Goal: Check status: Check status

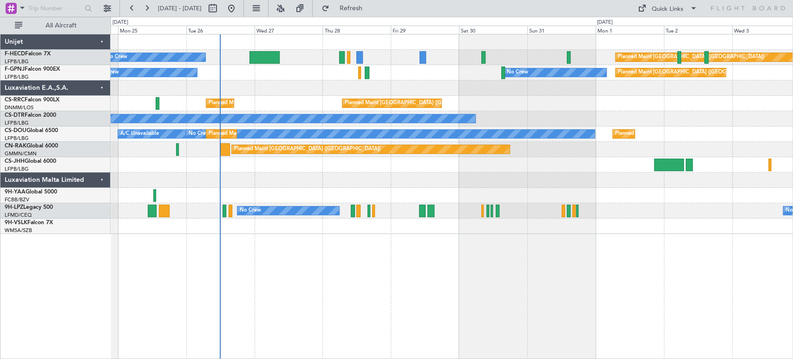
click at [274, 137] on div "No Crew Planned Maint [GEOGRAPHIC_DATA] ([GEOGRAPHIC_DATA]) Planned Maint [GEOG…" at bounding box center [452, 133] width 682 height 199
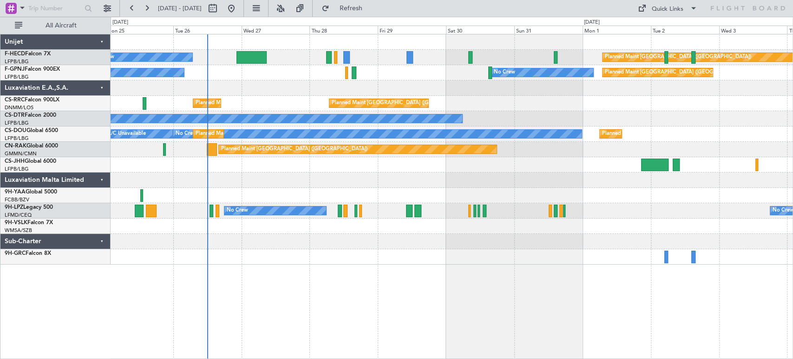
click at [495, 102] on div "Planned Maint [GEOGRAPHIC_DATA] ([GEOGRAPHIC_DATA]) Planned Maint [GEOGRAPHIC_D…" at bounding box center [452, 103] width 682 height 15
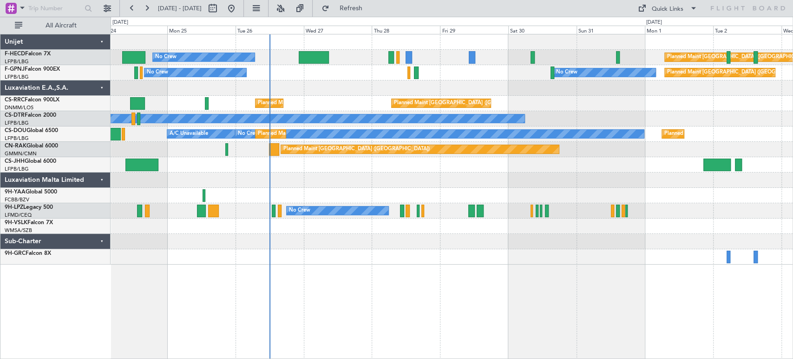
click at [393, 70] on div "Planned Maint [GEOGRAPHIC_DATA] ([GEOGRAPHIC_DATA]) No Crew Planned Maint [GEOG…" at bounding box center [452, 149] width 682 height 230
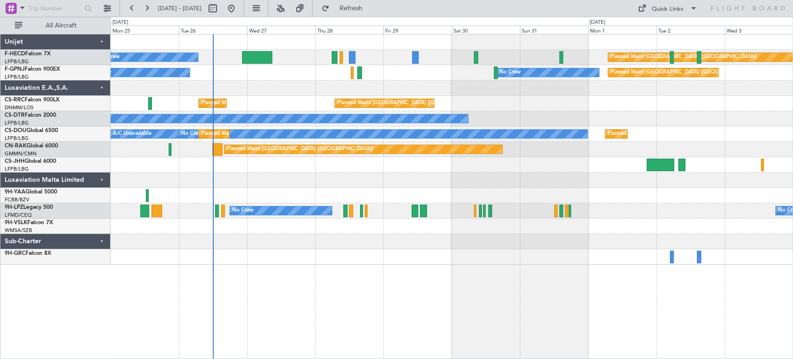
click at [305, 71] on div "Planned Maint [GEOGRAPHIC_DATA] ([GEOGRAPHIC_DATA]) No Crew No Crew No Crew [GE…" at bounding box center [452, 72] width 682 height 15
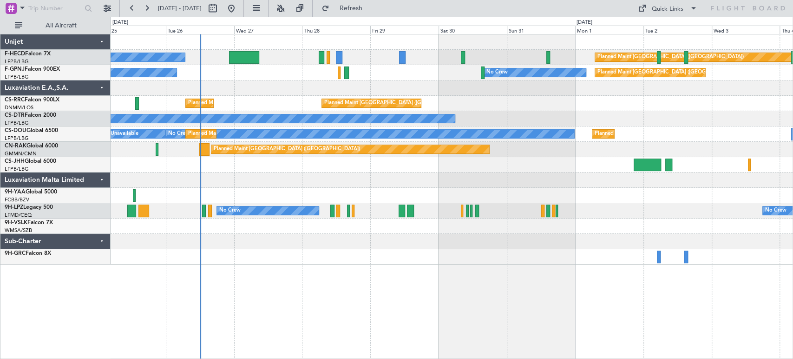
click at [480, 117] on div "Planned Maint [GEOGRAPHIC_DATA] ([GEOGRAPHIC_DATA]) No Crew Planned Maint [GEOG…" at bounding box center [452, 149] width 682 height 230
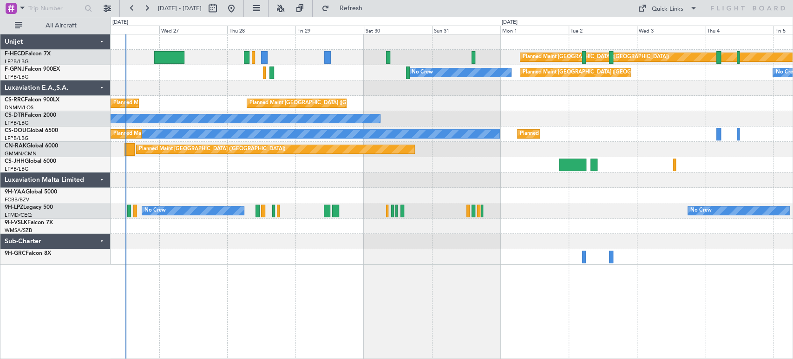
click at [318, 82] on div at bounding box center [452, 87] width 682 height 15
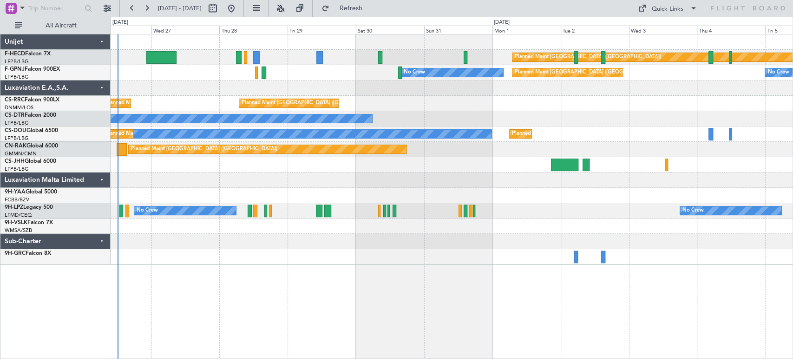
click at [208, 63] on div "Planned Maint [GEOGRAPHIC_DATA] ([GEOGRAPHIC_DATA]) No Crew" at bounding box center [452, 57] width 682 height 15
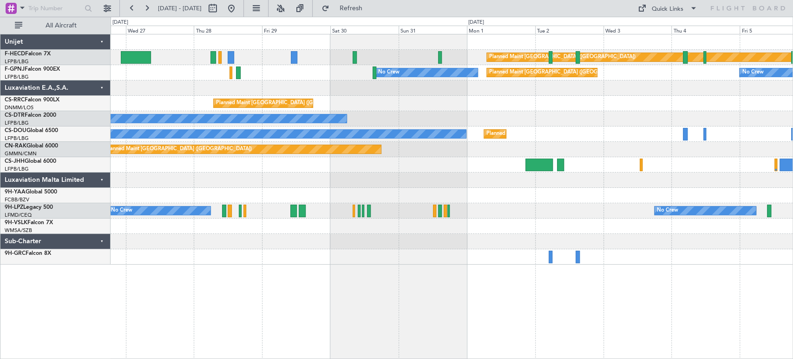
click at [241, 44] on div at bounding box center [452, 41] width 682 height 15
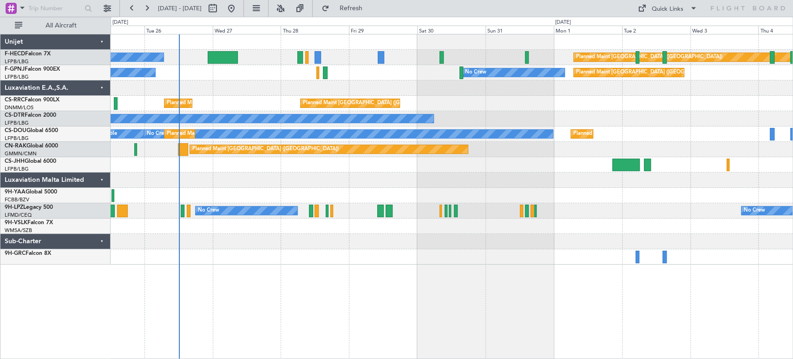
click at [342, 88] on div "Planned Maint [GEOGRAPHIC_DATA] ([GEOGRAPHIC_DATA]) No Crew Planned Maint [GEOG…" at bounding box center [452, 149] width 682 height 230
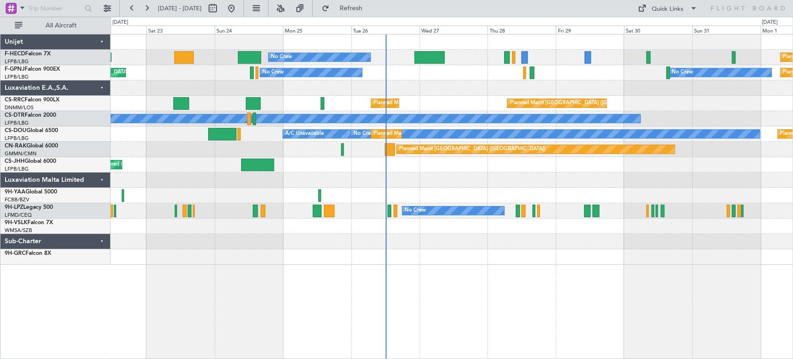
click at [447, 110] on div "Planned Maint [GEOGRAPHIC_DATA] ([GEOGRAPHIC_DATA]) No Crew Planned Maint [GEOG…" at bounding box center [452, 149] width 682 height 230
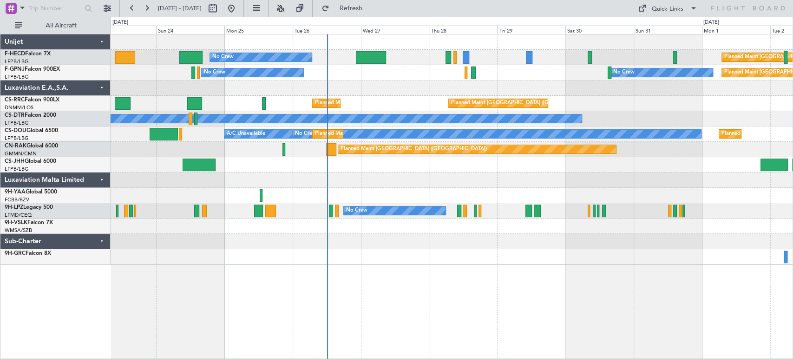
click at [279, 100] on div "No Crew Planned Maint [GEOGRAPHIC_DATA] ([GEOGRAPHIC_DATA]) Planned Maint [GEOG…" at bounding box center [452, 149] width 682 height 230
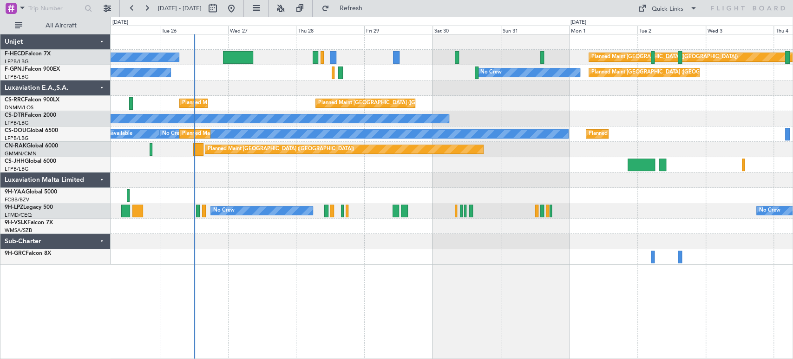
click at [257, 85] on div at bounding box center [452, 87] width 682 height 15
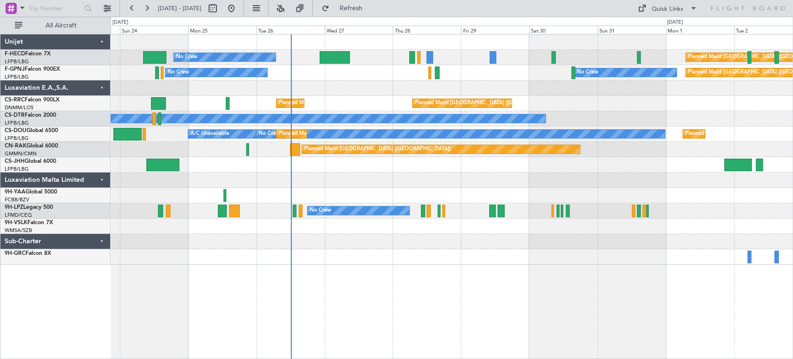
click at [319, 95] on div at bounding box center [452, 87] width 682 height 15
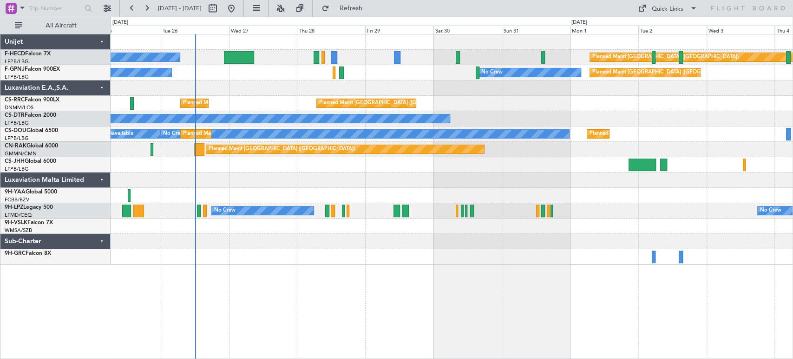
click at [264, 75] on div "No Crew No Crew Planned Maint [GEOGRAPHIC_DATA] ([GEOGRAPHIC_DATA]) No Crew" at bounding box center [452, 72] width 682 height 15
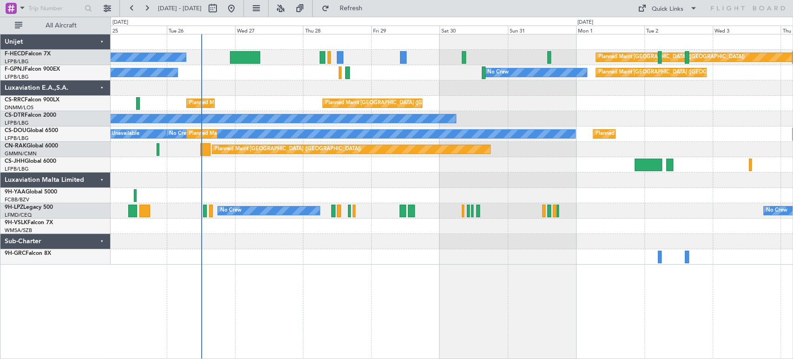
click at [290, 79] on div "No Crew Planned Maint [GEOGRAPHIC_DATA] ([GEOGRAPHIC_DATA]) No Crew Planned Mai…" at bounding box center [452, 149] width 682 height 230
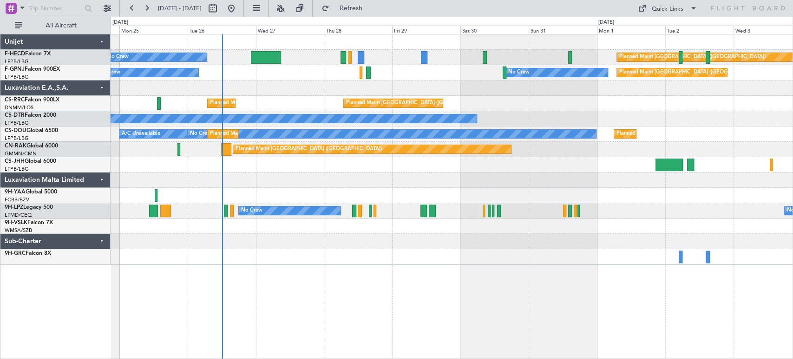
click at [295, 78] on div "No Crew Planned Maint [GEOGRAPHIC_DATA] ([GEOGRAPHIC_DATA]) No Crew No Crew [GE…" at bounding box center [452, 72] width 682 height 15
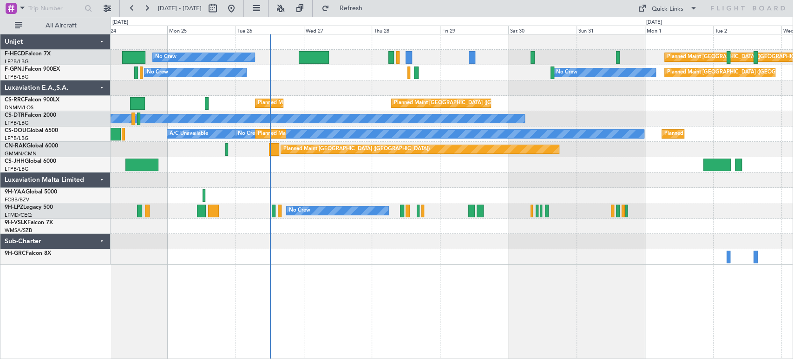
click at [186, 71] on div "No Crew Planned Maint [GEOGRAPHIC_DATA] ([GEOGRAPHIC_DATA]) No Crew No Crew [GE…" at bounding box center [452, 72] width 682 height 15
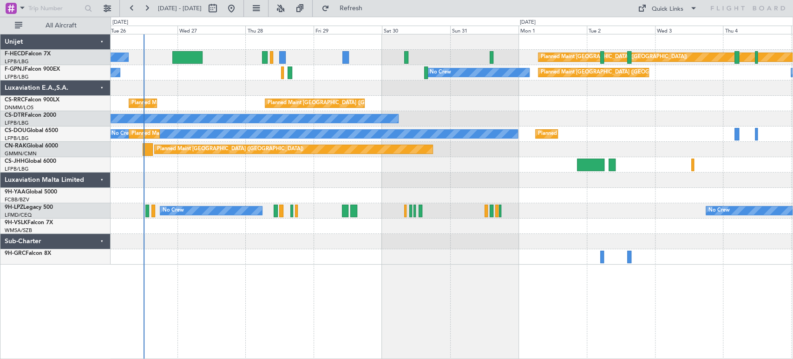
click at [194, 77] on div "No Crew Planned Maint [GEOGRAPHIC_DATA] ([GEOGRAPHIC_DATA]) No Crew No Crew" at bounding box center [452, 72] width 682 height 15
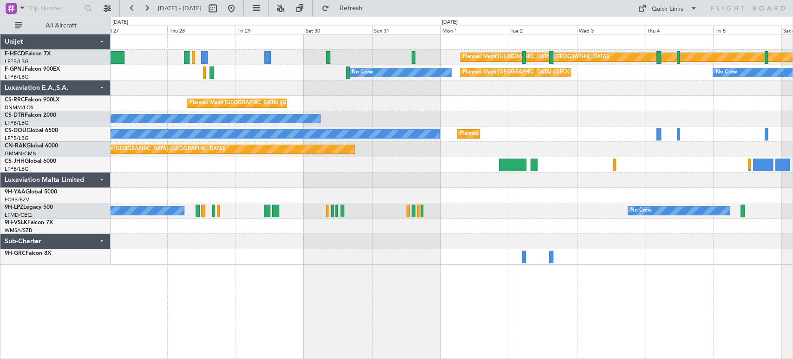
click at [412, 66] on div "Planned Maint [GEOGRAPHIC_DATA] ([GEOGRAPHIC_DATA]) No Crew No Crew Planned Mai…" at bounding box center [452, 149] width 682 height 230
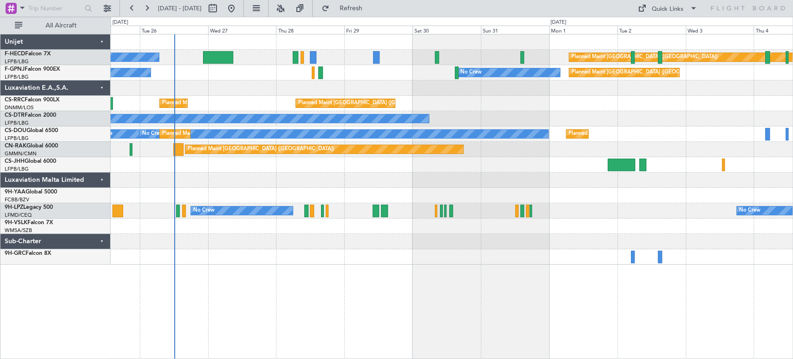
click at [372, 84] on div "Planned Maint [GEOGRAPHIC_DATA] ([GEOGRAPHIC_DATA]) No Crew No Crew Planned Mai…" at bounding box center [452, 149] width 682 height 230
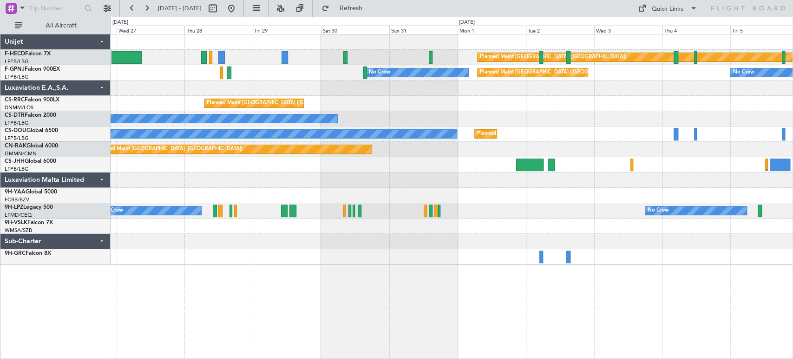
click at [166, 99] on div "Planned Maint [GEOGRAPHIC_DATA] ([GEOGRAPHIC_DATA]) No Crew No Crew Planned Mai…" at bounding box center [452, 149] width 682 height 230
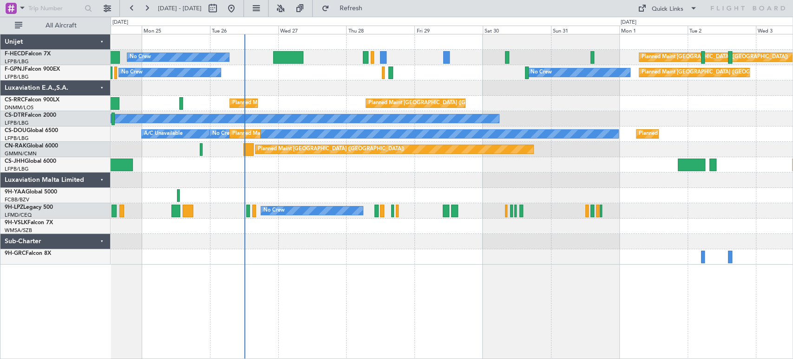
click at [497, 77] on div "Planned Maint [GEOGRAPHIC_DATA] ([GEOGRAPHIC_DATA]) No Crew Planned Maint [GEOG…" at bounding box center [452, 149] width 682 height 230
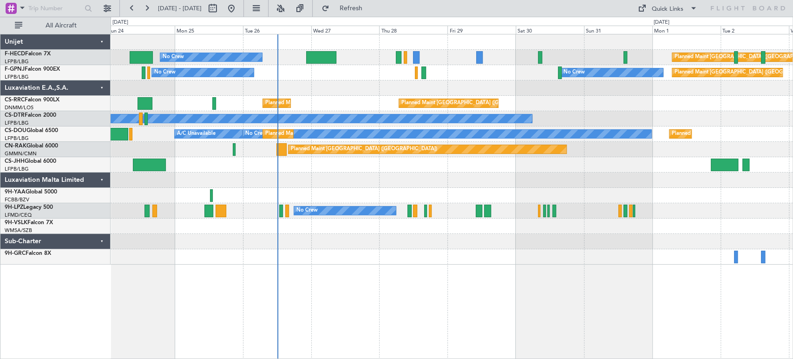
click at [362, 75] on div "No Crew Planned Maint [GEOGRAPHIC_DATA] ([GEOGRAPHIC_DATA]) No Crew No Crew [GE…" at bounding box center [452, 72] width 682 height 15
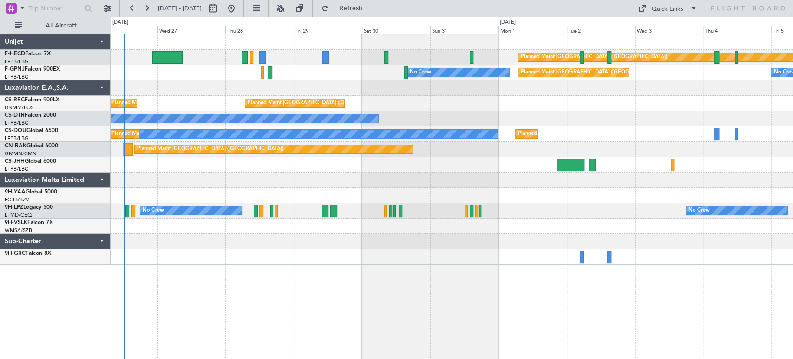
click at [189, 66] on div "No Crew Planned Maint [GEOGRAPHIC_DATA] ([GEOGRAPHIC_DATA]) No Crew No Crew No …" at bounding box center [452, 72] width 682 height 15
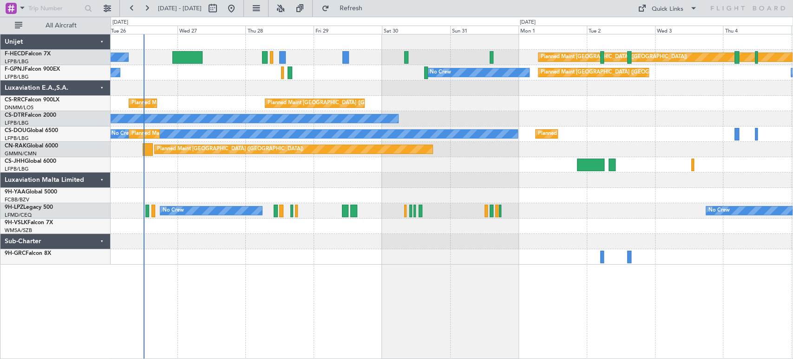
click at [215, 87] on div "Planned Maint [GEOGRAPHIC_DATA] ([GEOGRAPHIC_DATA]) No Crew No Crew Planned Mai…" at bounding box center [452, 149] width 682 height 230
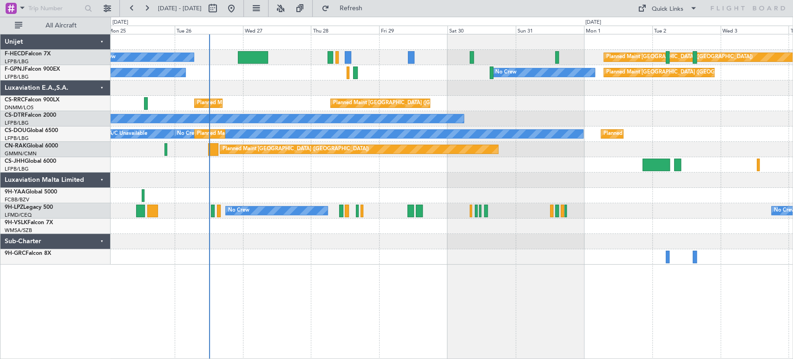
click at [395, 76] on div "No Crew Planned Maint [GEOGRAPHIC_DATA] ([GEOGRAPHIC_DATA]) No Crew No Crew [GE…" at bounding box center [452, 72] width 682 height 15
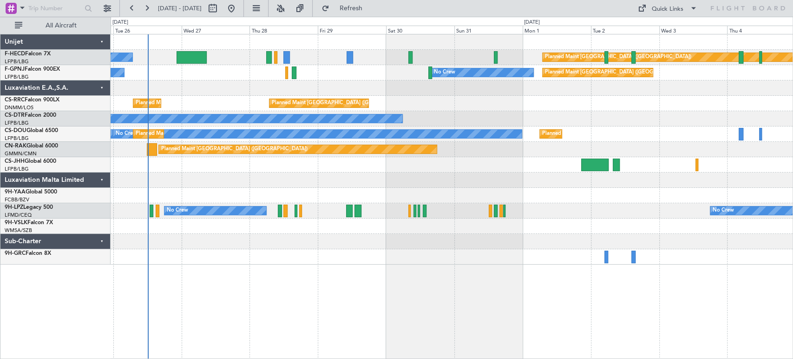
click at [368, 79] on div "No Crew Planned Maint [GEOGRAPHIC_DATA] ([GEOGRAPHIC_DATA]) No Crew No Crew" at bounding box center [452, 72] width 682 height 15
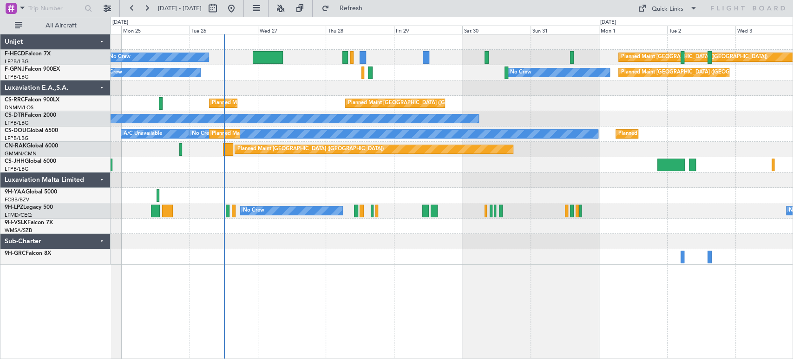
click at [498, 92] on div at bounding box center [452, 87] width 682 height 15
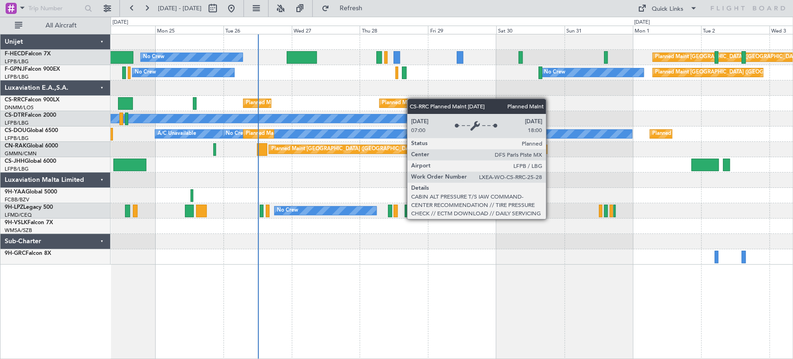
click at [338, 115] on div "Planned Maint [GEOGRAPHIC_DATA] ([GEOGRAPHIC_DATA]) No Crew Planned Maint [GEOG…" at bounding box center [452, 149] width 682 height 230
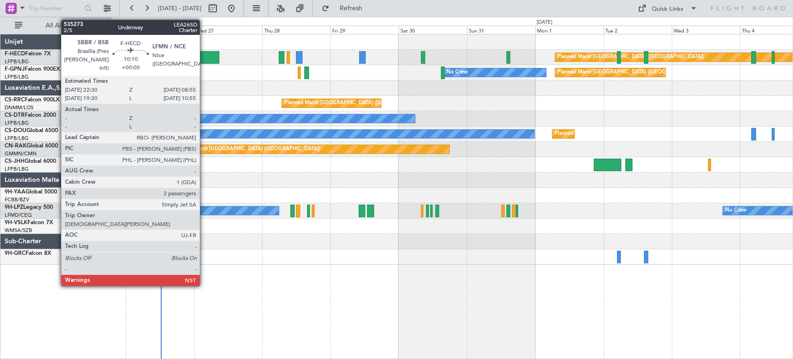
click at [204, 58] on div at bounding box center [204, 57] width 30 height 13
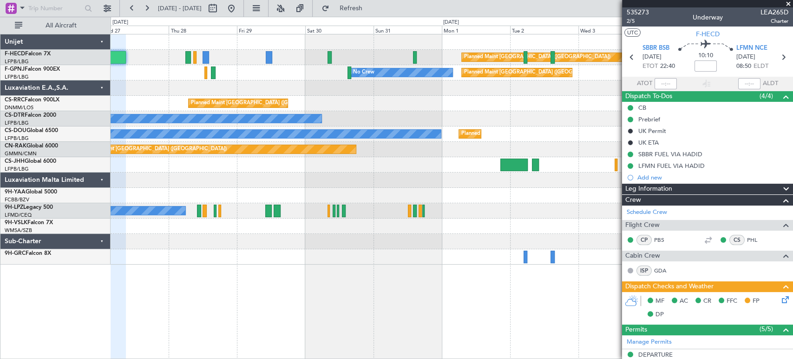
click at [320, 161] on div "Planned Maint [GEOGRAPHIC_DATA] ([GEOGRAPHIC_DATA]) No Crew Planned Maint [GEOG…" at bounding box center [452, 149] width 682 height 230
click at [370, 9] on span "Refresh" at bounding box center [350, 8] width 39 height 7
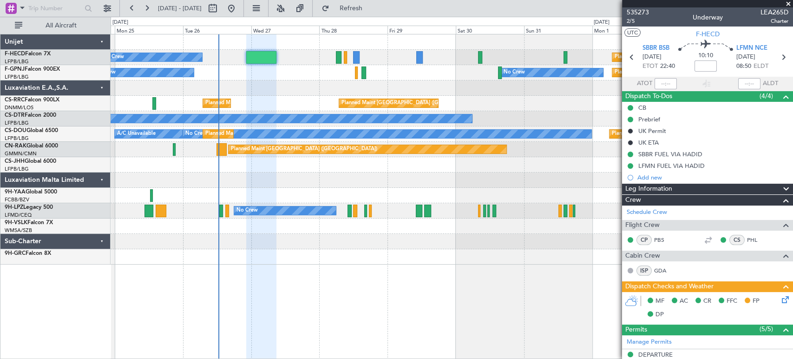
click at [366, 88] on div "Planned Maint [GEOGRAPHIC_DATA] ([GEOGRAPHIC_DATA]) No Crew Planned Maint [GEOG…" at bounding box center [452, 149] width 682 height 230
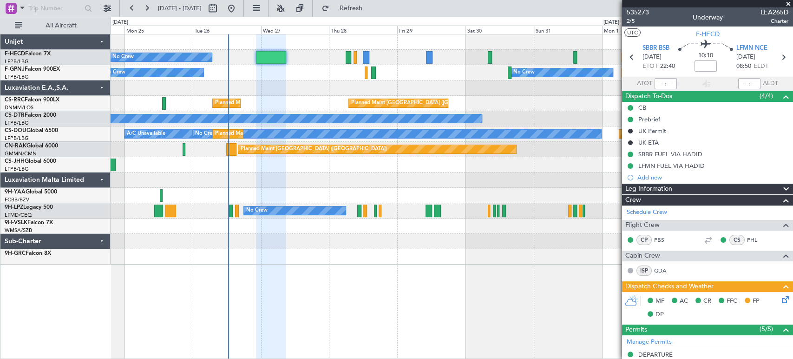
click at [296, 88] on div at bounding box center [452, 87] width 682 height 15
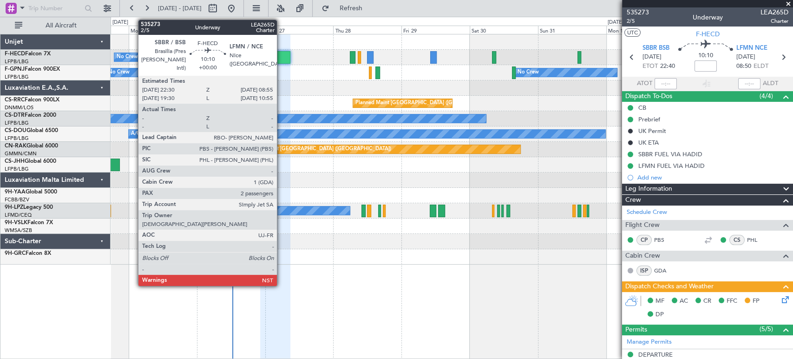
click at [281, 59] on div at bounding box center [275, 57] width 30 height 13
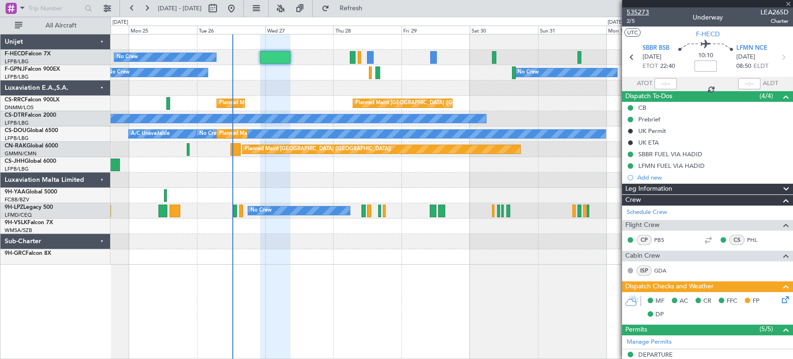
click at [642, 10] on span "535273" at bounding box center [638, 12] width 22 height 10
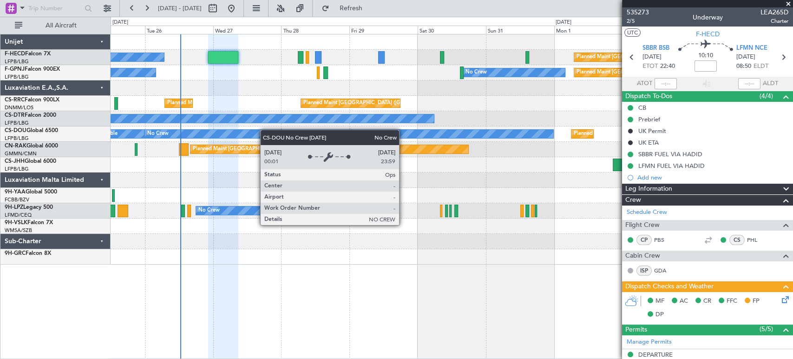
click at [234, 133] on div "No Crew Planned Maint [GEOGRAPHIC_DATA] ([GEOGRAPHIC_DATA]) No Crew Planned Mai…" at bounding box center [452, 149] width 682 height 230
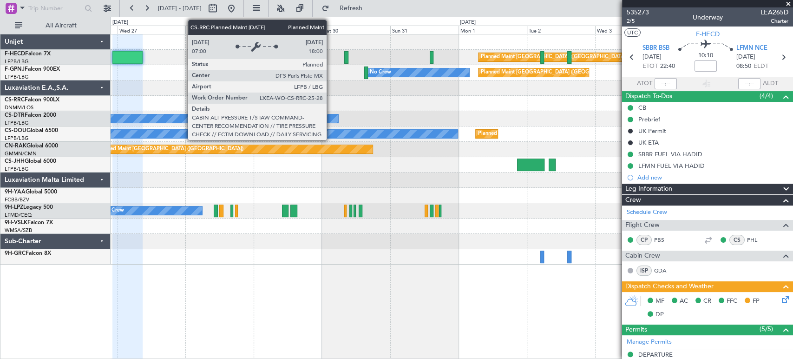
click at [234, 103] on div "Planned Maint [GEOGRAPHIC_DATA] ([GEOGRAPHIC_DATA])" at bounding box center [281, 103] width 146 height 14
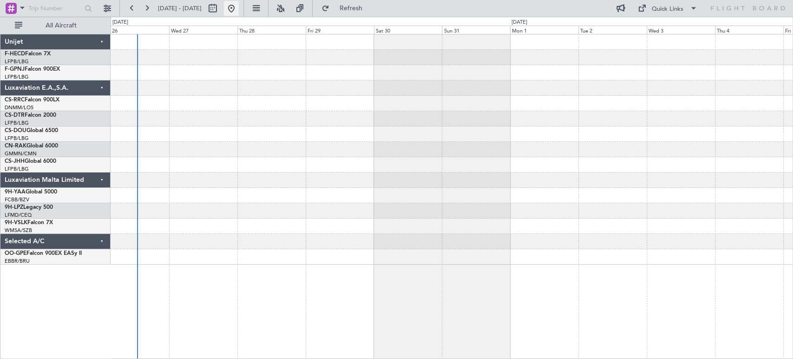
click at [239, 7] on button at bounding box center [231, 8] width 15 height 15
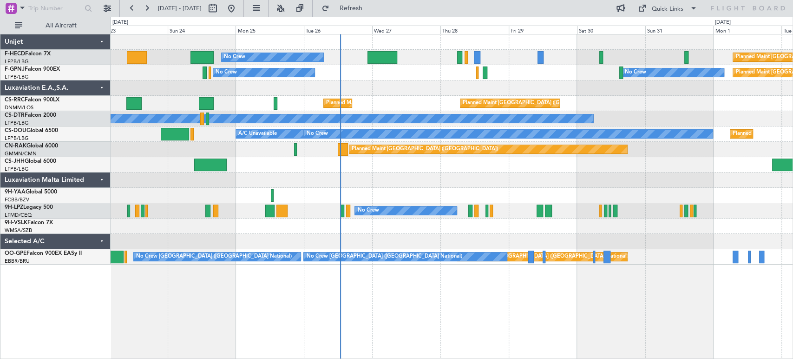
click at [353, 82] on div "No Crew Planned Maint [GEOGRAPHIC_DATA] ([GEOGRAPHIC_DATA]) Planned Maint [GEOG…" at bounding box center [452, 149] width 682 height 230
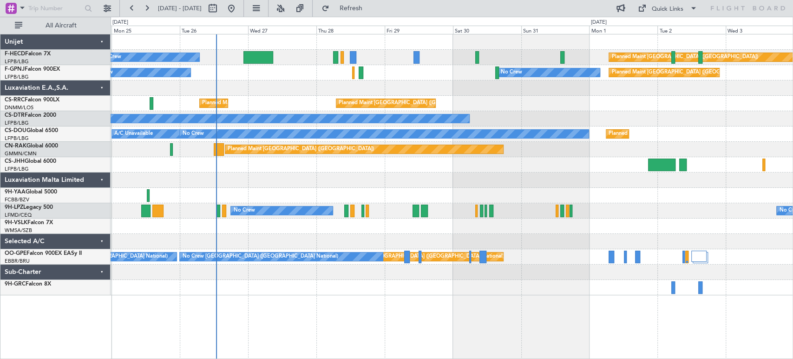
click at [290, 81] on div "No Crew Planned Maint [GEOGRAPHIC_DATA] ([GEOGRAPHIC_DATA]) No Crew Planned Mai…" at bounding box center [452, 164] width 682 height 261
click at [242, 135] on div "Planned Maint Paris (Le Bourget) A/C Unavailable No Crew Planned Maint Paris (L…" at bounding box center [452, 133] width 682 height 15
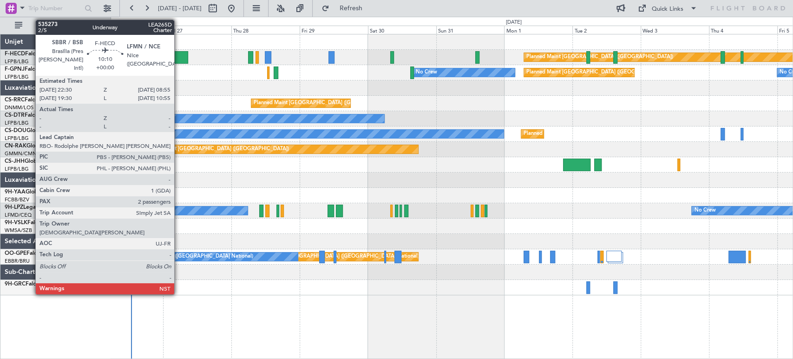
click at [178, 55] on div at bounding box center [173, 57] width 30 height 13
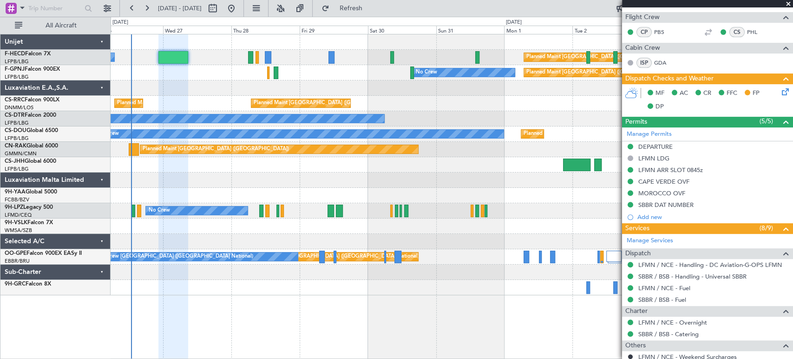
scroll to position [313, 0]
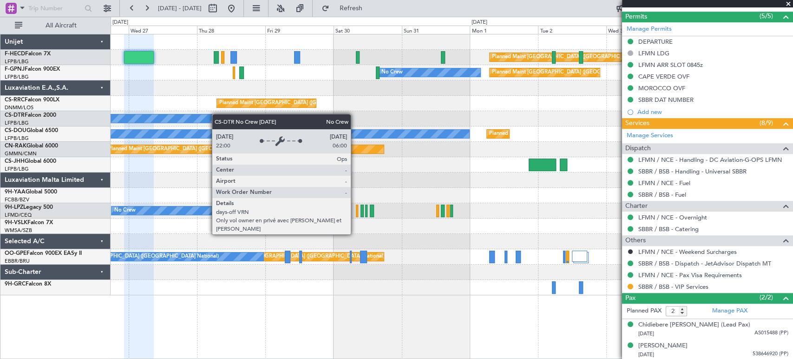
click at [186, 118] on div "No Crew" at bounding box center [452, 118] width 682 height 15
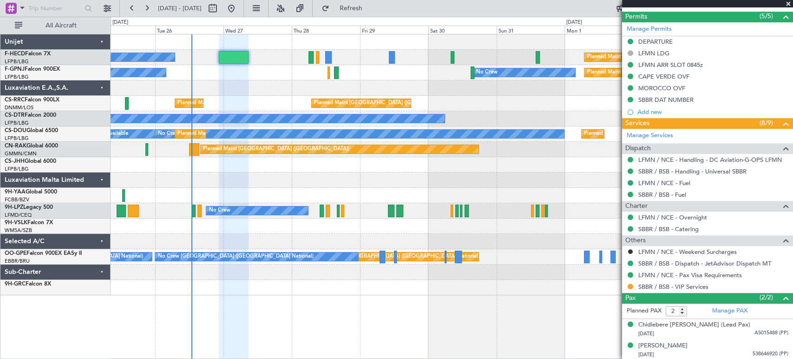
click at [359, 71] on div "Planned Maint Paris (Le Bourget) No Crew No Crew No Crew" at bounding box center [452, 72] width 682 height 15
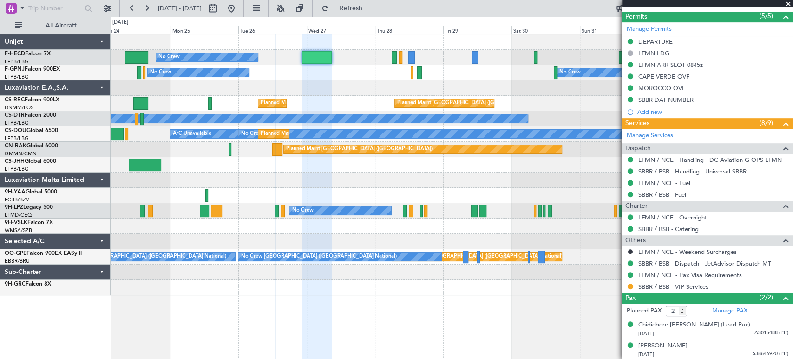
click at [325, 62] on div at bounding box center [317, 57] width 30 height 13
click at [373, 14] on button "Refresh" at bounding box center [345, 8] width 56 height 15
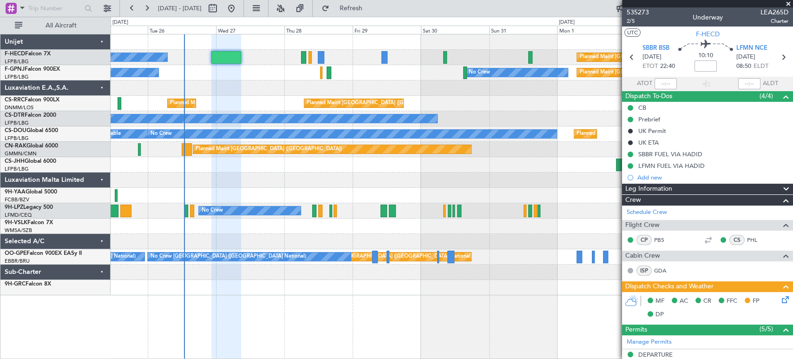
click at [242, 101] on div "No Crew Planned Maint Paris (Le Bourget) No Crew Planned Maint Paris (Le Bourge…" at bounding box center [452, 164] width 682 height 261
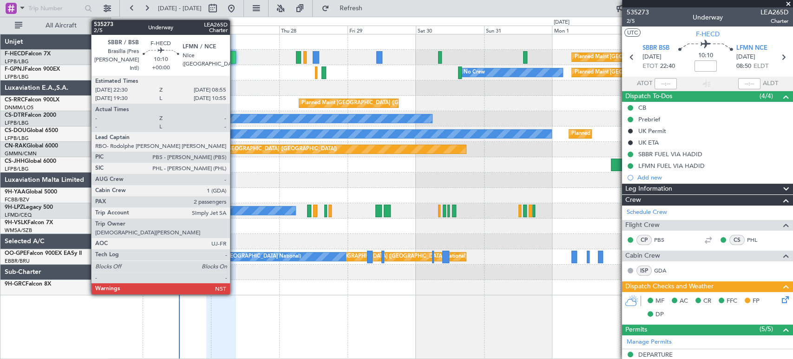
click at [234, 56] on div at bounding box center [221, 57] width 30 height 13
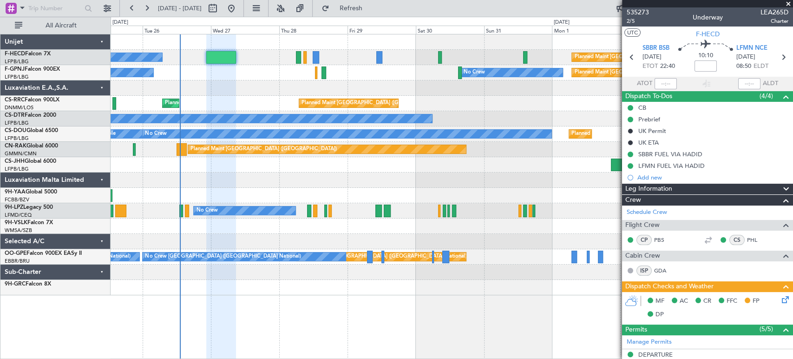
click at [447, 280] on div at bounding box center [452, 287] width 682 height 15
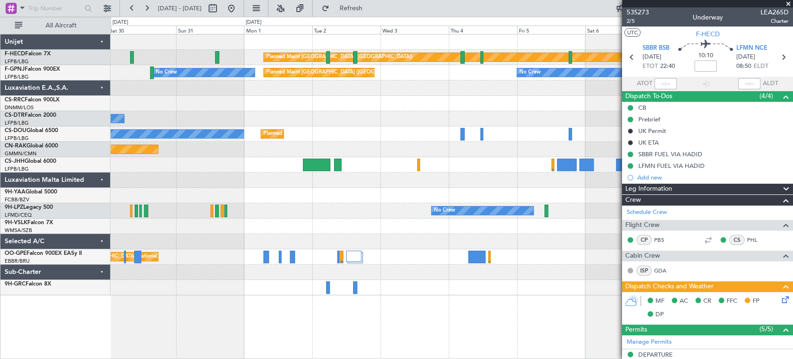
click at [166, 267] on div "Planned Maint Paris (Le Bourget) Planned Maint Paris (Le Bourget) No Crew No Cr…" at bounding box center [452, 164] width 682 height 261
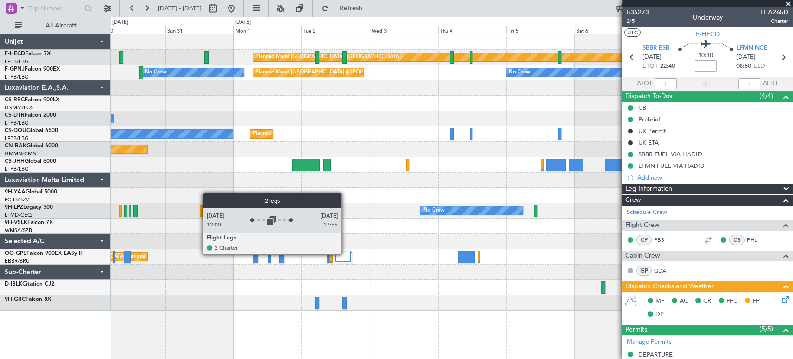
click at [347, 254] on div at bounding box center [344, 255] width 16 height 11
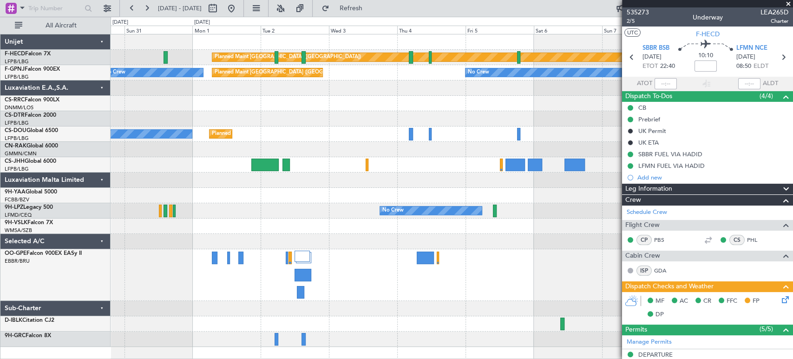
click at [391, 270] on div "Planned Maint Brussels (Brussels National) No Crew Brussels (Brussels National)" at bounding box center [452, 275] width 682 height 52
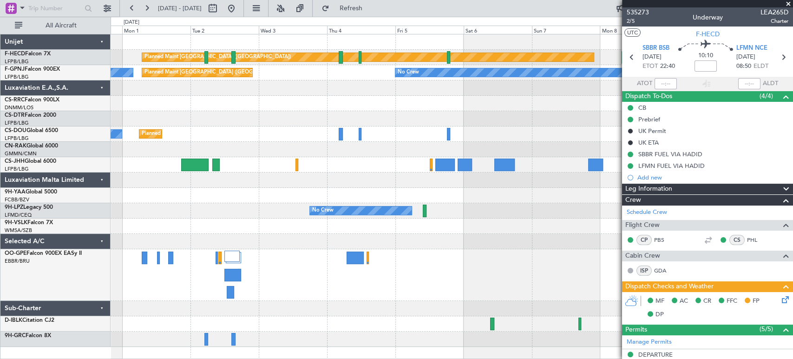
click at [349, 263] on div "Planned Maint Brussels (Brussels National)" at bounding box center [452, 275] width 682 height 52
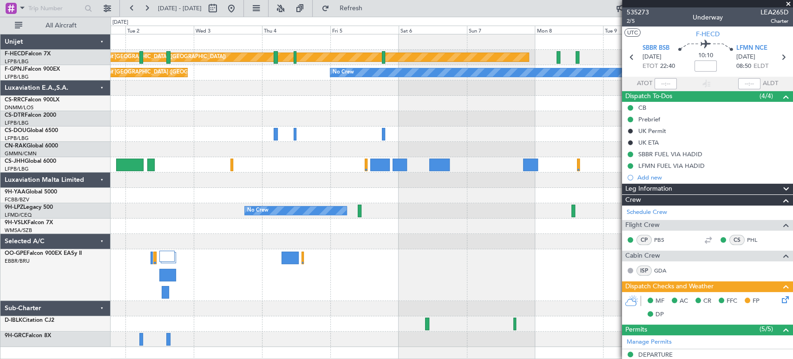
click at [287, 198] on div "Planned Maint Paris (Le Bourget) Planned Maint Paris (Le Bourget) No Crew No Cr…" at bounding box center [452, 190] width 682 height 312
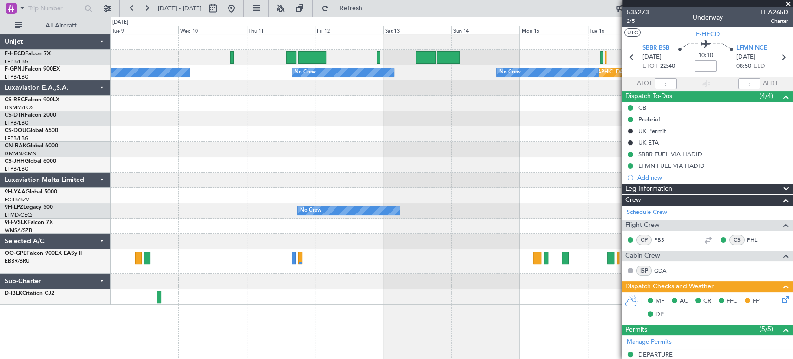
click at [198, 262] on div "Planned Maint Brussels (Brussels National)" at bounding box center [452, 261] width 682 height 25
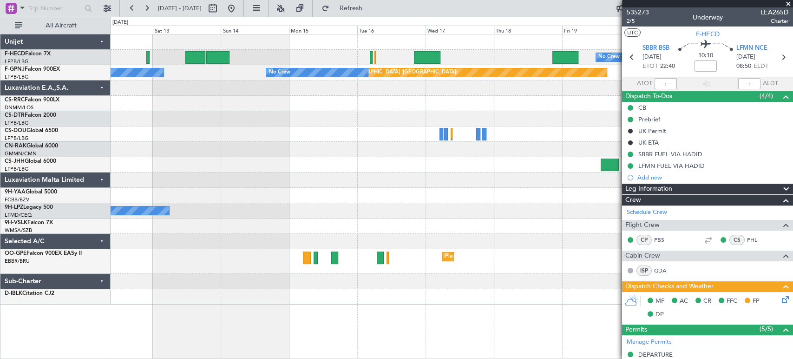
click at [298, 257] on div "No Crew Planned Maint Paris (Le Bourget) Planned Maint Paris (Le Bourget) No Cr…" at bounding box center [452, 169] width 682 height 270
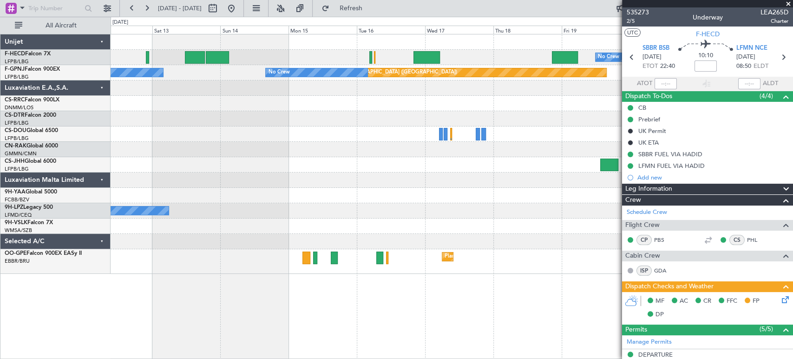
click at [204, 253] on div "Planned Maint Brussels (Brussels National)" at bounding box center [452, 261] width 682 height 25
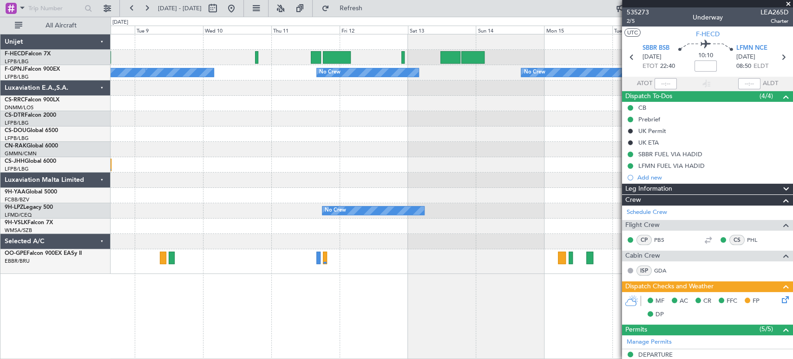
click at [435, 259] on div "Planned Maint Brussels (Brussels National)" at bounding box center [452, 261] width 682 height 25
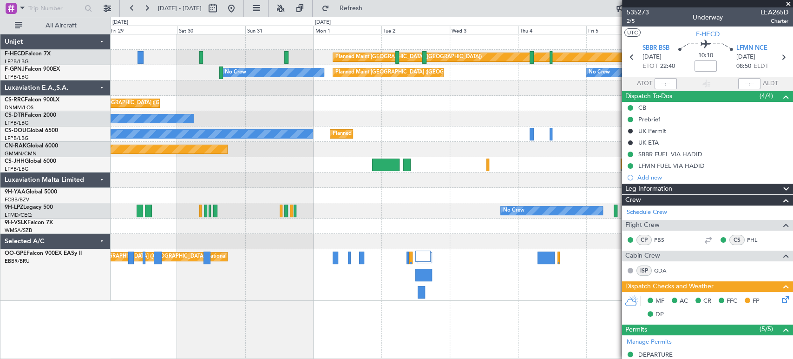
click at [673, 261] on fb-app "12 Sep 2025 - 22 Sep 2025 Refresh Quick Links All Aircraft Planned Maint Paris …" at bounding box center [396, 183] width 793 height 352
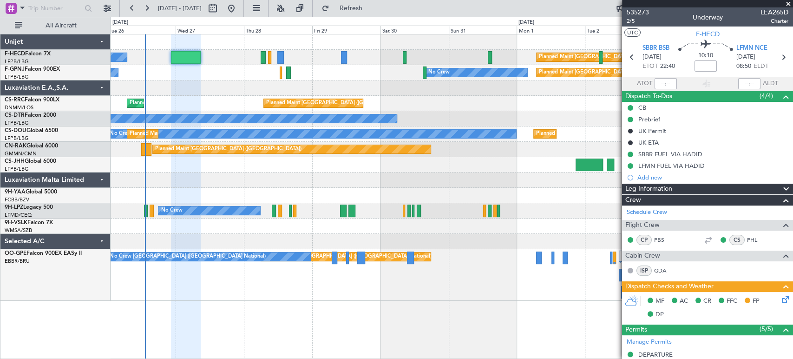
click at [462, 264] on div "Planned Maint Brussels (Brussels National) No Crew Brussels (Brussels National)…" at bounding box center [452, 275] width 682 height 52
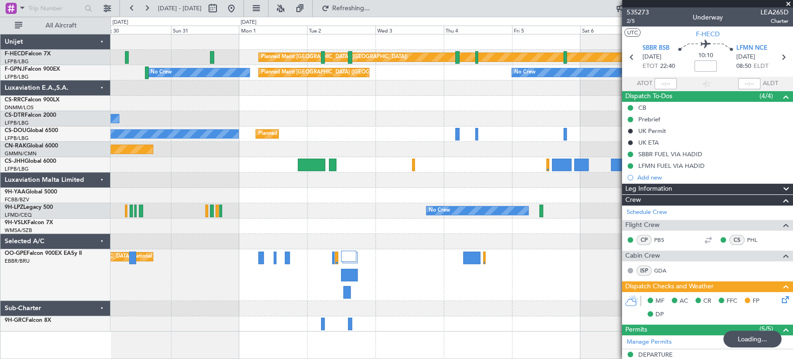
click at [117, 125] on div "Planned Maint Paris (Le Bourget) No Crew Planned Maint Paris (Le Bourget) No Cr…" at bounding box center [452, 182] width 682 height 297
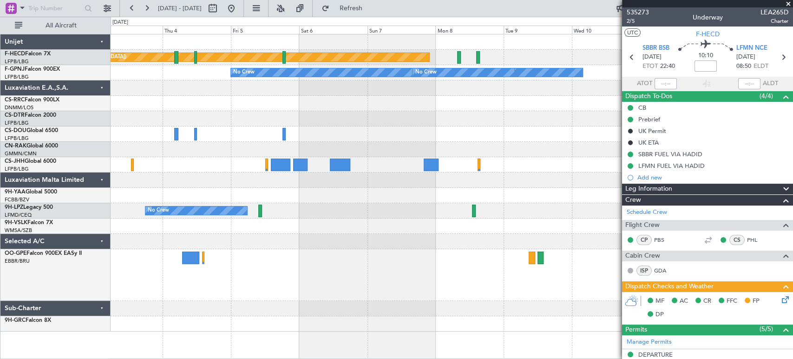
click at [166, 109] on div "Planned Maint Paris (Le Bourget) No Crew No Crew No Crew Planned Maint Paris (L…" at bounding box center [452, 182] width 682 height 297
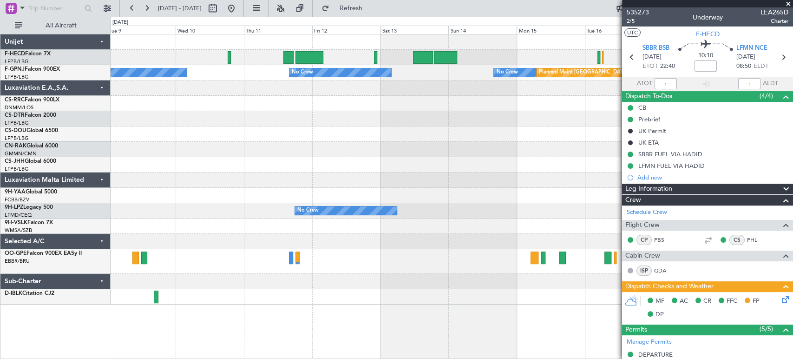
click at [120, 105] on div "No Crew Planned Maint Paris (Le Bourget) No Crew No Crew No Crew No Crew Planne…" at bounding box center [452, 169] width 682 height 270
click at [186, 129] on div "No Crew Planned Maint Paris (Le Bourget) No Crew No Crew No Crew No Crew Planne…" at bounding box center [452, 169] width 682 height 270
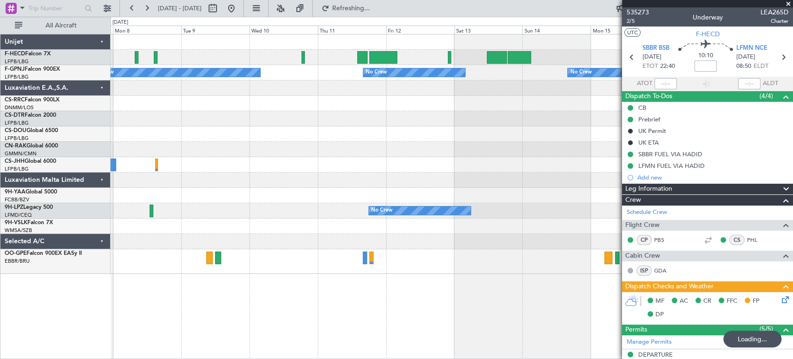
click at [599, 169] on div "No Crew Planned Maint Paris (Le Bourget) Planned Maint Paris (Le Bourget) No Cr…" at bounding box center [452, 153] width 682 height 239
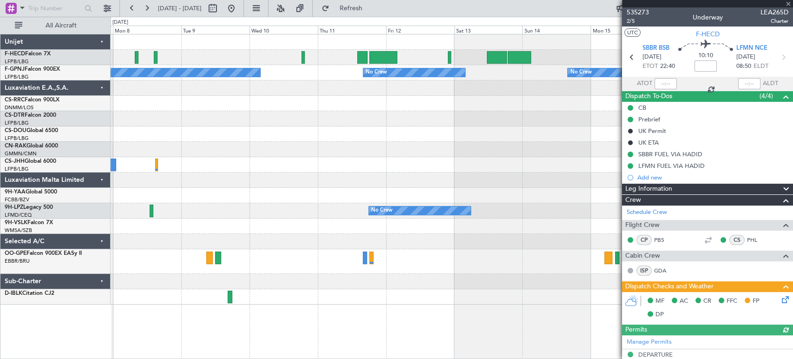
click at [563, 133] on div at bounding box center [452, 133] width 682 height 15
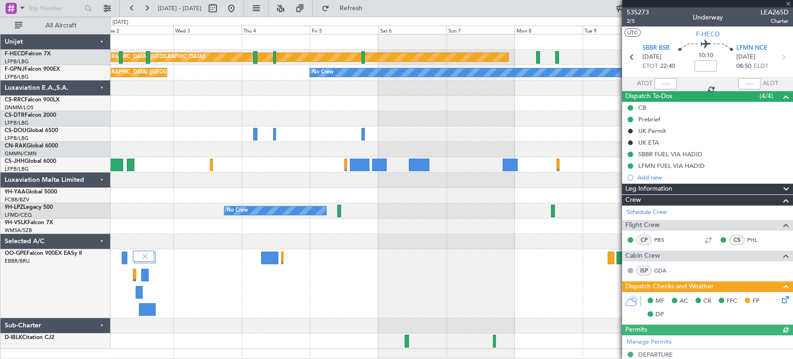
click at [477, 127] on div "Planned Maint [GEOGRAPHIC_DATA] ([GEOGRAPHIC_DATA]) No Crew" at bounding box center [452, 133] width 682 height 15
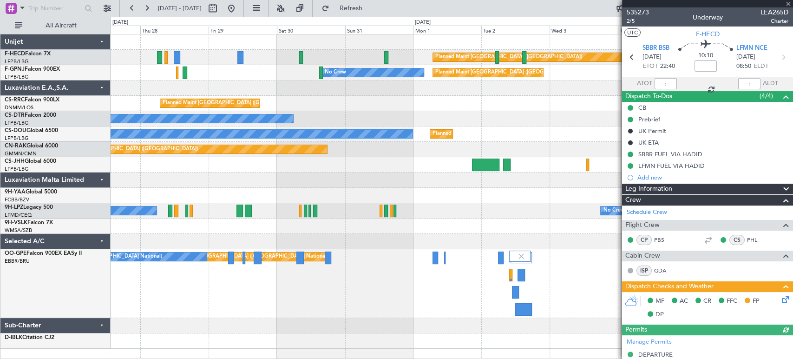
click at [390, 106] on div "Planned Maint [GEOGRAPHIC_DATA] ([GEOGRAPHIC_DATA]) Planned Maint [GEOGRAPHIC_D…" at bounding box center [452, 103] width 682 height 15
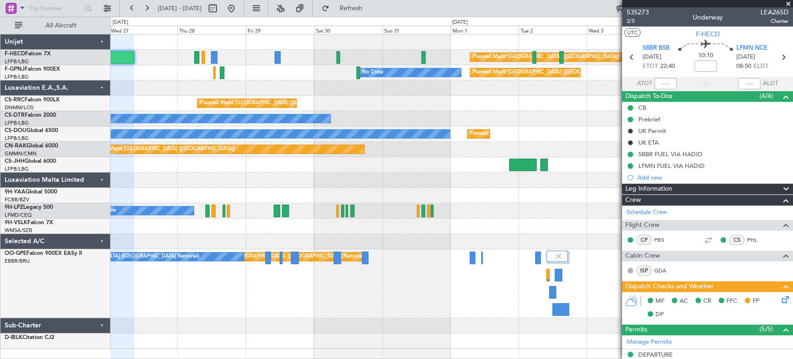
click at [346, 100] on div "Planned Maint [GEOGRAPHIC_DATA] ([GEOGRAPHIC_DATA]) Planned Maint [GEOGRAPHIC_D…" at bounding box center [452, 103] width 682 height 15
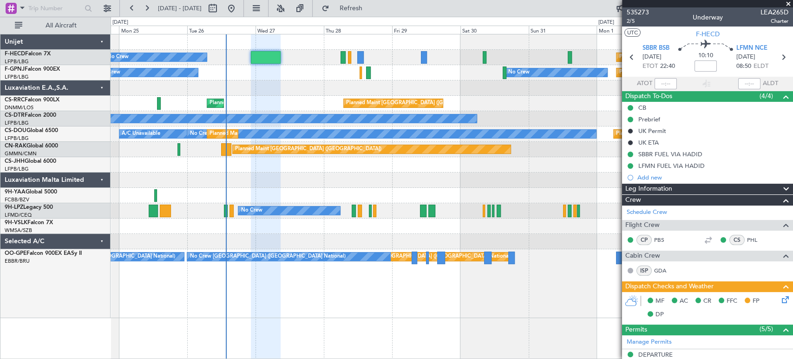
click at [476, 96] on div "Planned Maint [GEOGRAPHIC_DATA] ([GEOGRAPHIC_DATA]) Planned Maint [GEOGRAPHIC_D…" at bounding box center [452, 103] width 682 height 15
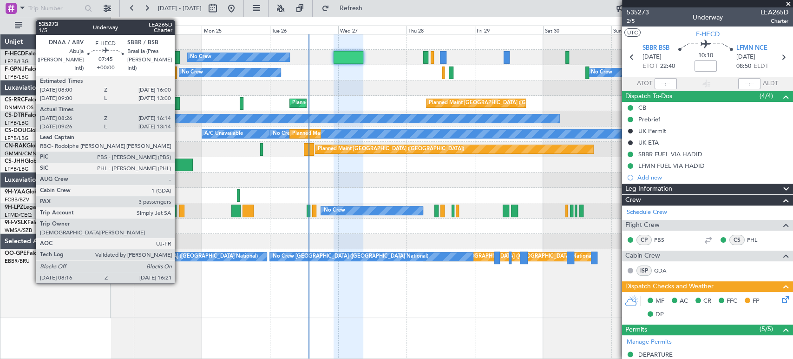
click at [179, 57] on div at bounding box center [168, 57] width 23 height 13
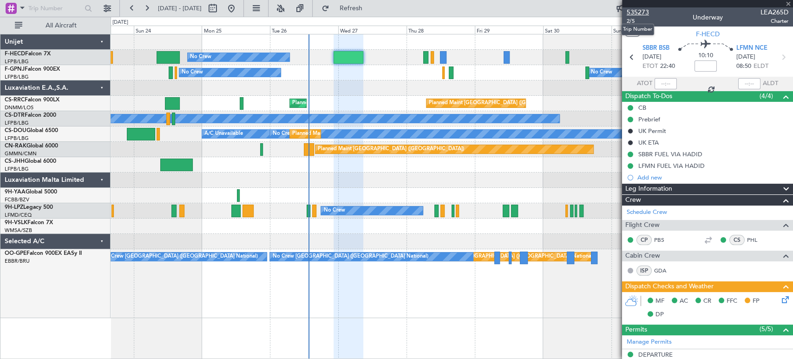
type input "08:36"
type input "16:09"
type input "3"
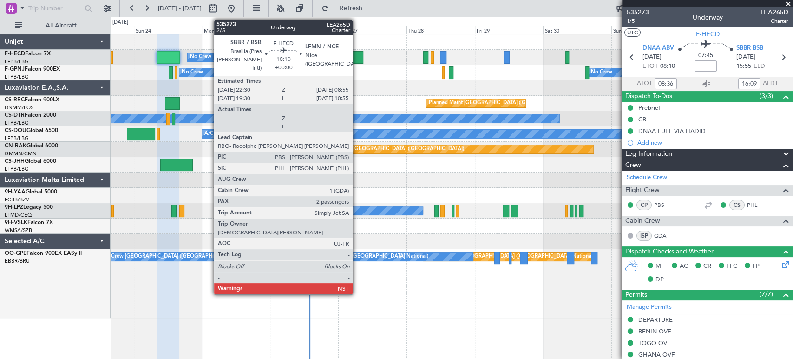
click at [350, 53] on div at bounding box center [349, 57] width 30 height 13
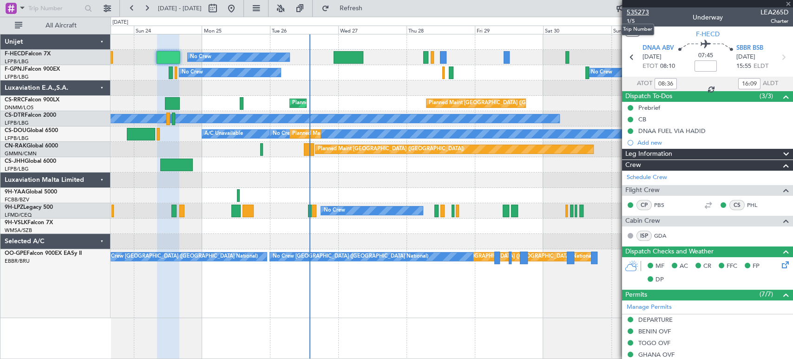
type input "2"
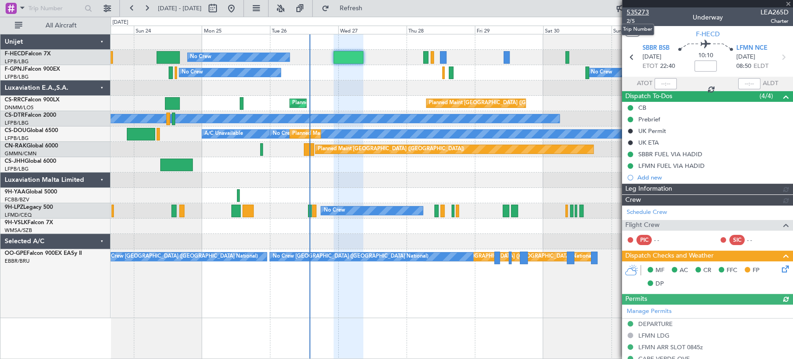
click at [646, 11] on span "535273" at bounding box center [638, 12] width 22 height 10
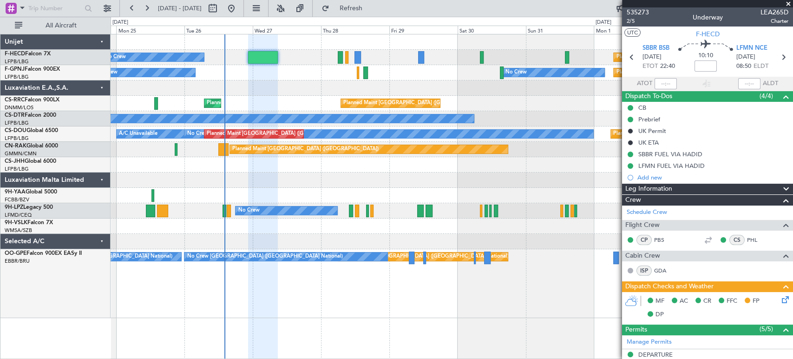
click at [218, 77] on div "Planned Maint Paris (Le Bourget) No Crew Planned Maint Paris (Le Bourget) Plann…" at bounding box center [452, 175] width 682 height 283
